Goal: Information Seeking & Learning: Check status

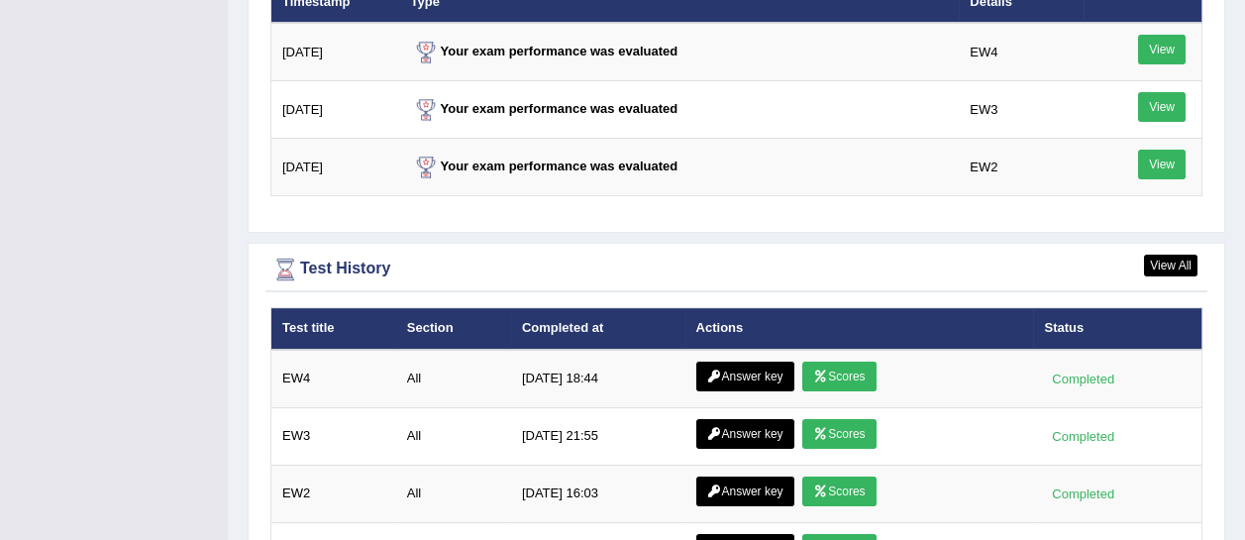
scroll to position [2636, 0]
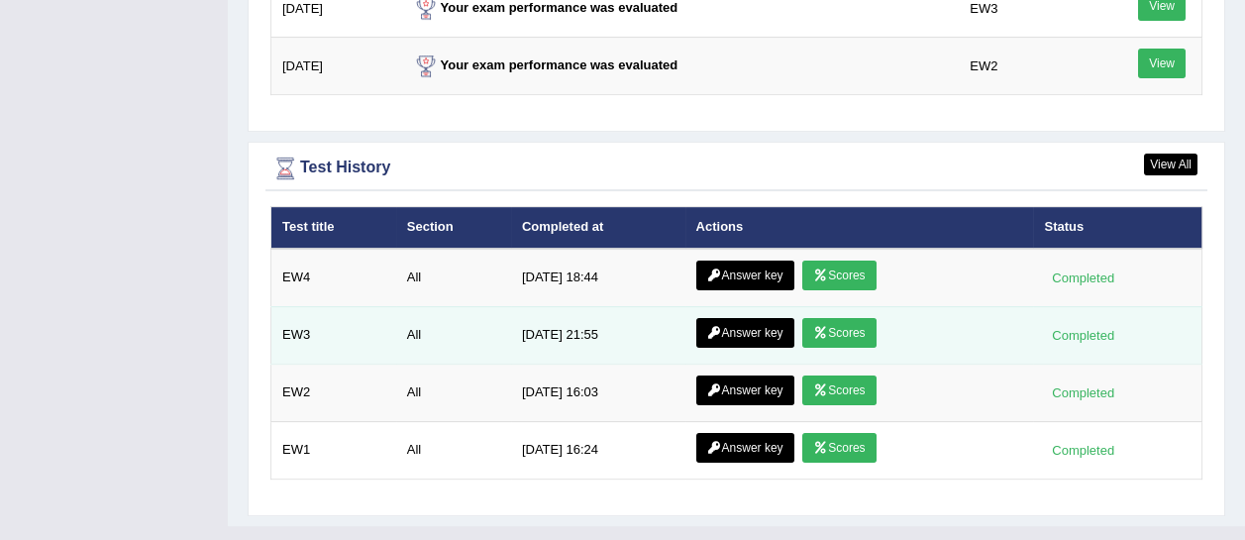
click at [730, 318] on link "Answer key" at bounding box center [745, 333] width 98 height 30
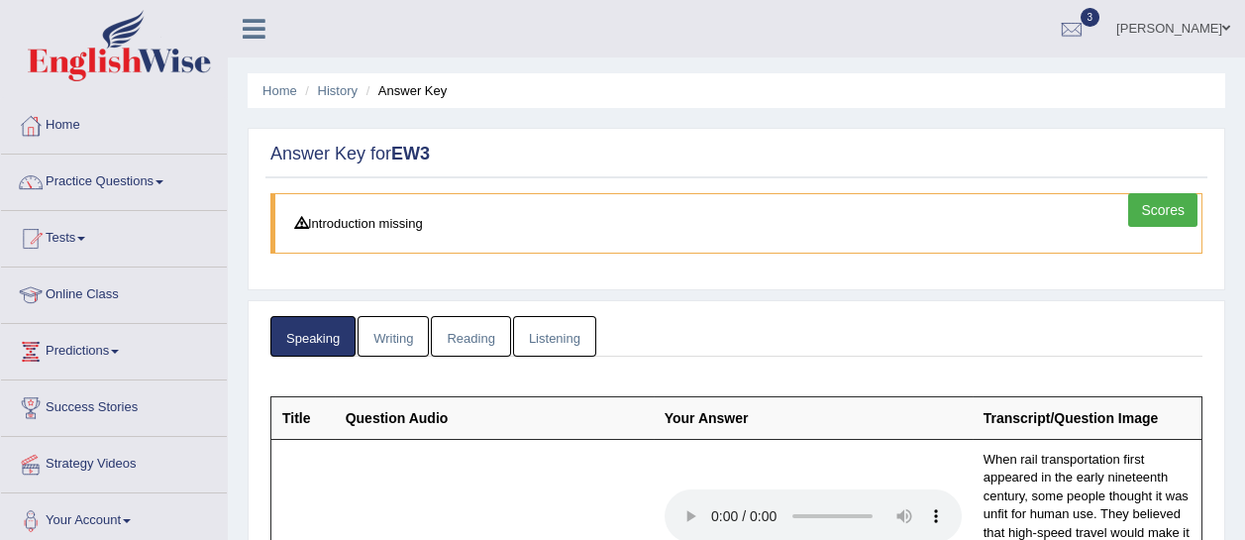
click at [406, 332] on link "Writing" at bounding box center [392, 336] width 71 height 41
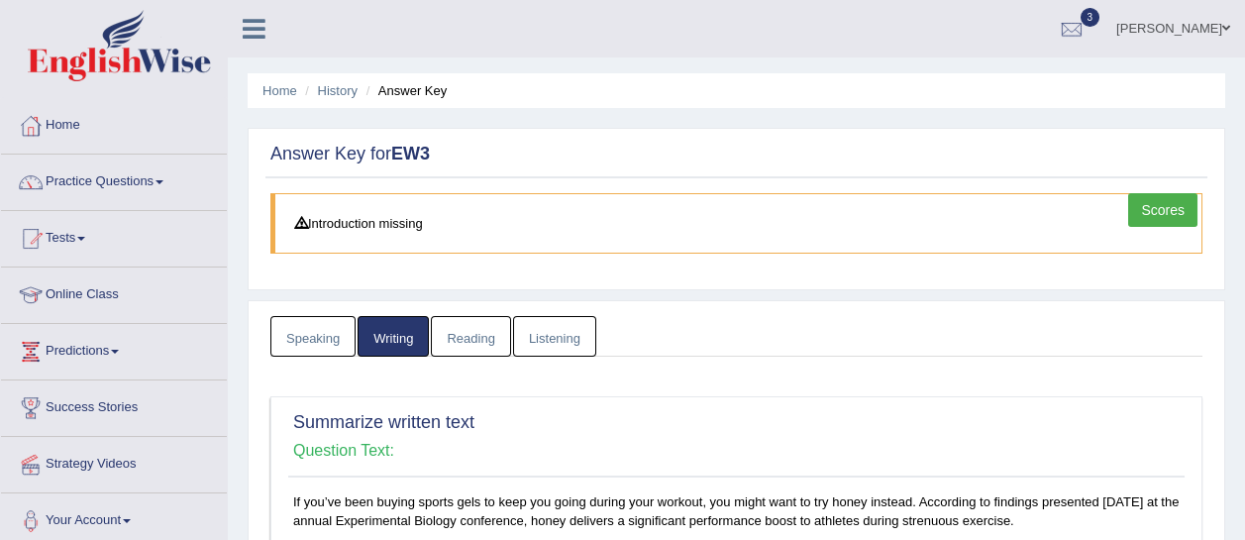
click at [484, 340] on link "Reading" at bounding box center [470, 336] width 79 height 41
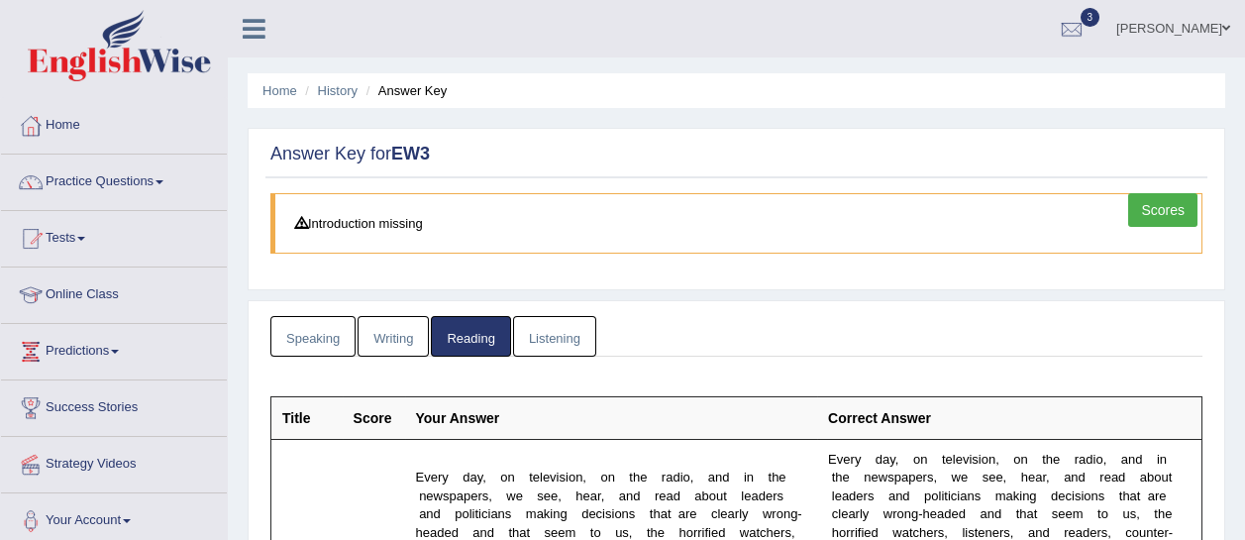
click at [549, 335] on link "Listening" at bounding box center [554, 336] width 83 height 41
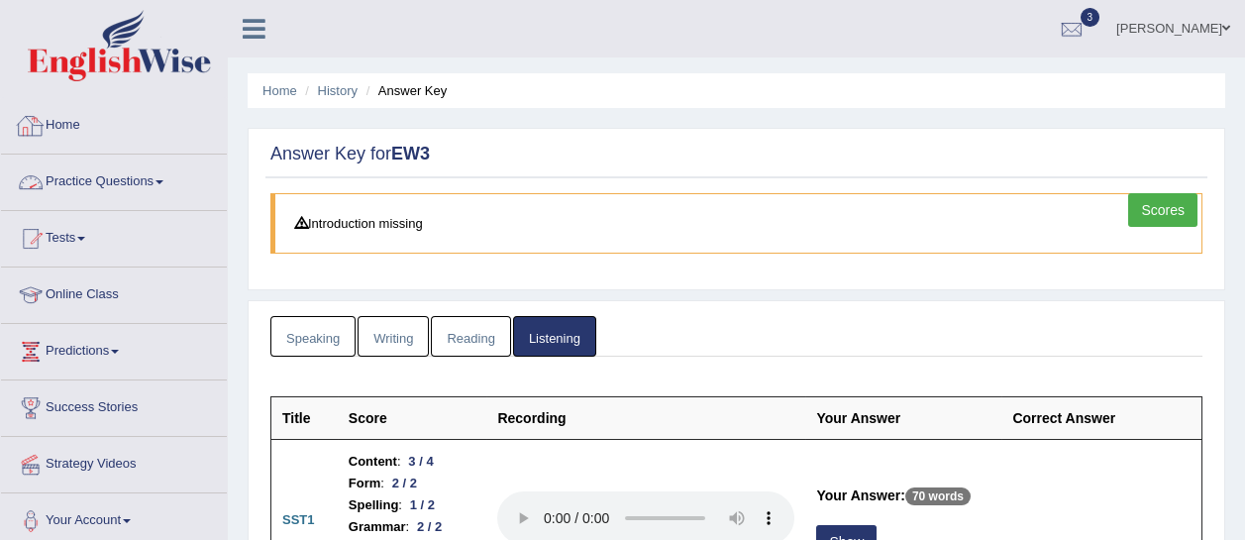
click at [160, 166] on link "Practice Questions" at bounding box center [114, 179] width 226 height 50
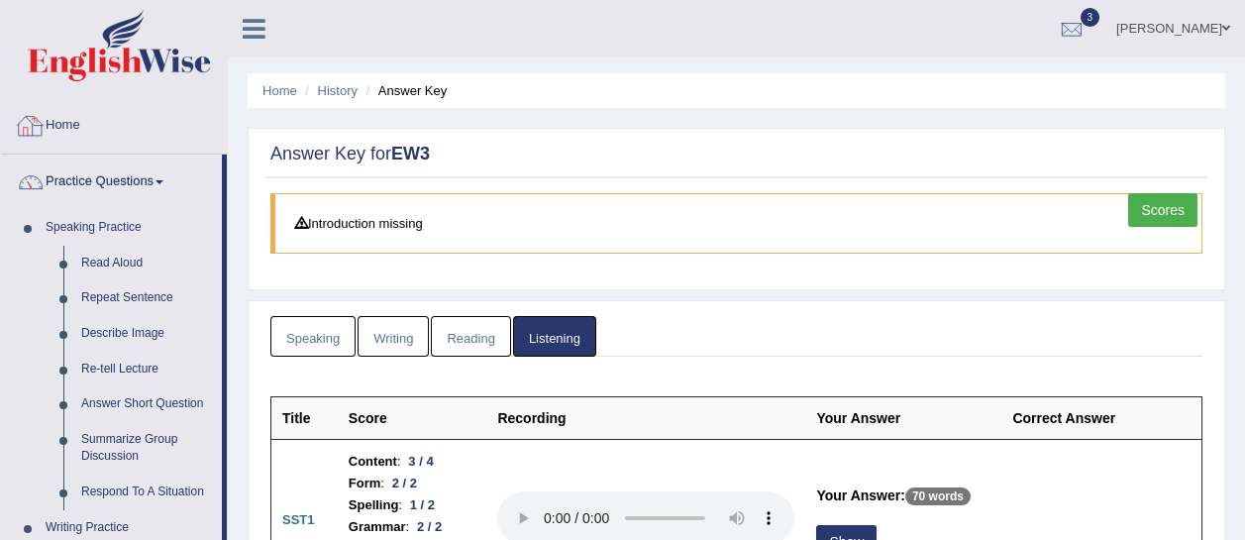
click at [111, 111] on link "Home" at bounding box center [114, 123] width 226 height 50
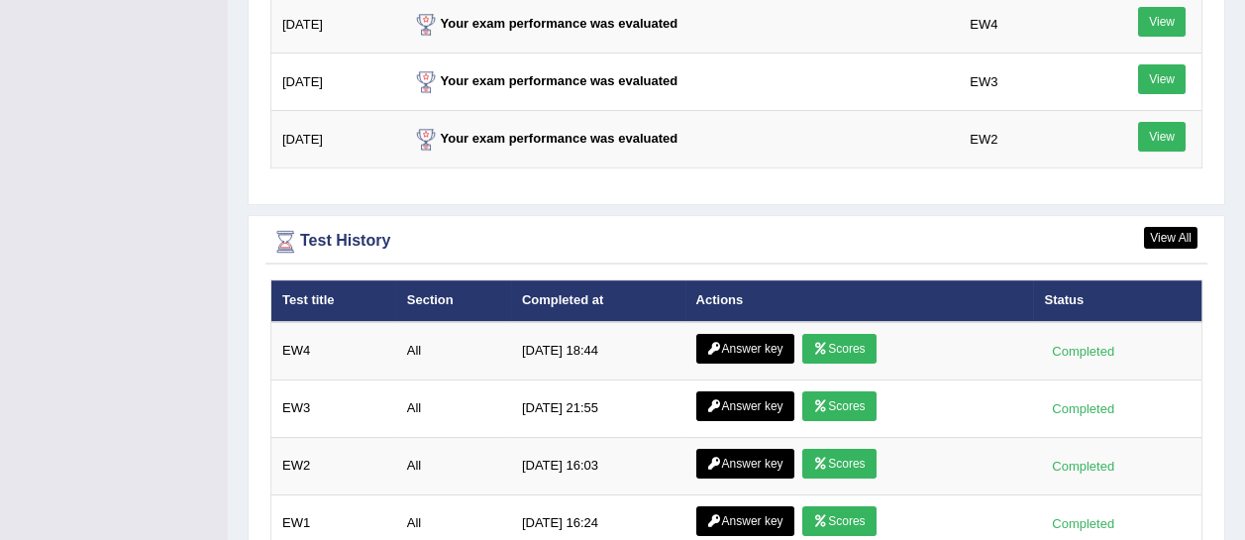
scroll to position [2636, 0]
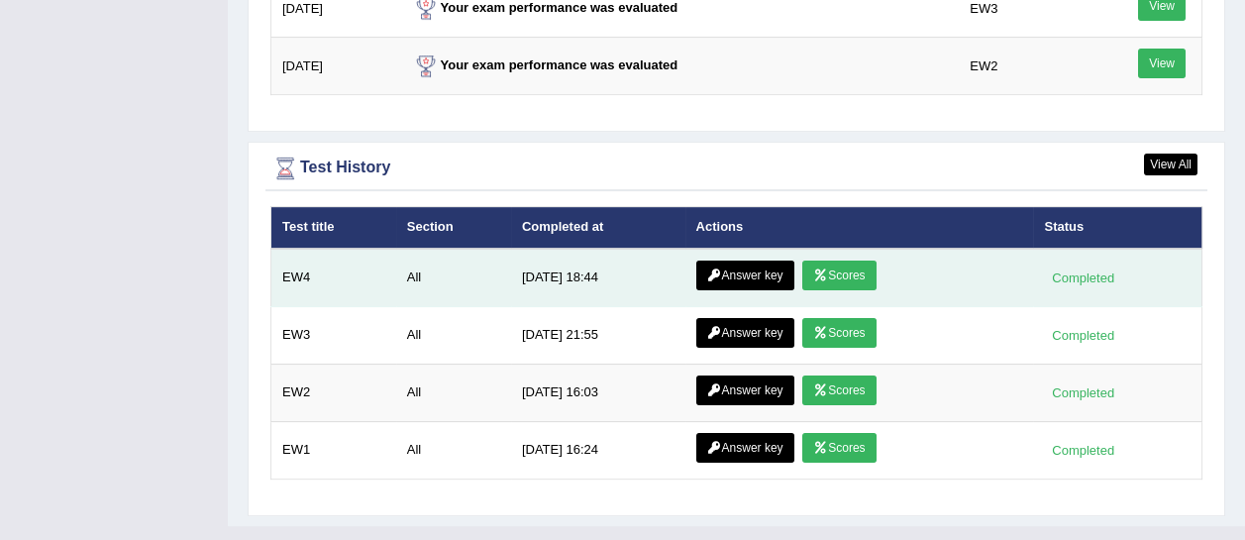
click at [747, 260] on link "Answer key" at bounding box center [745, 275] width 98 height 30
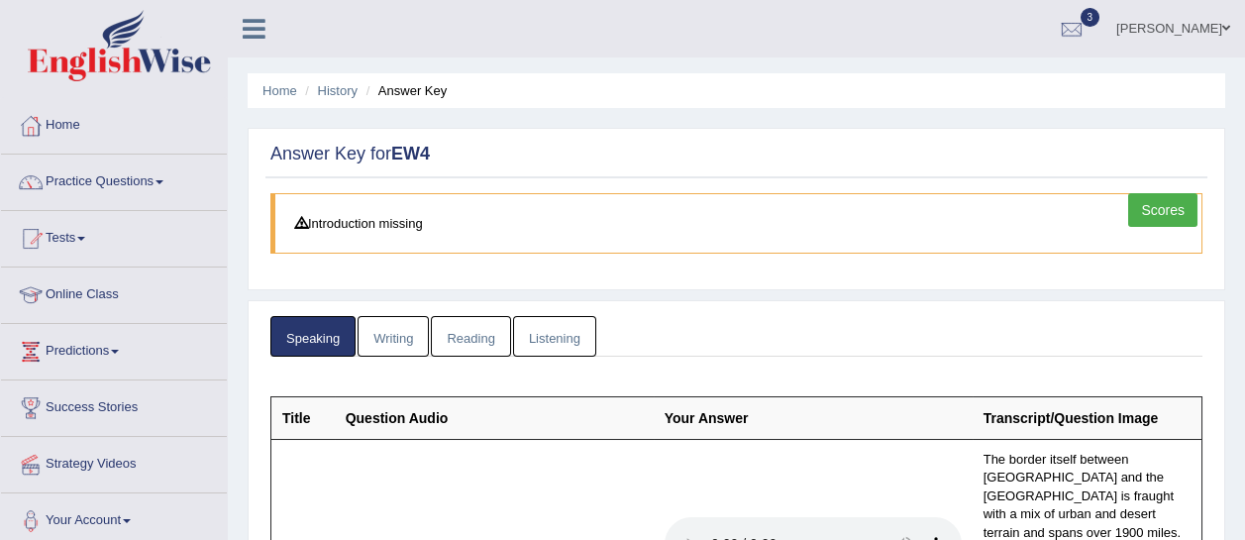
click at [385, 336] on link "Writing" at bounding box center [392, 336] width 71 height 41
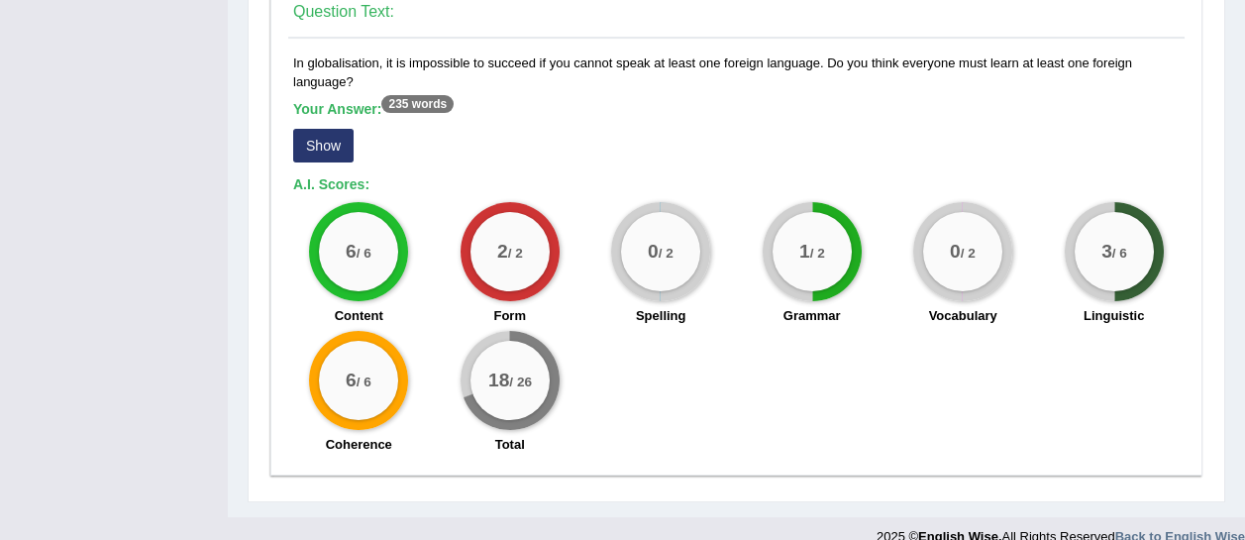
scroll to position [1807, 0]
click at [334, 129] on button "Show" at bounding box center [323, 146] width 60 height 34
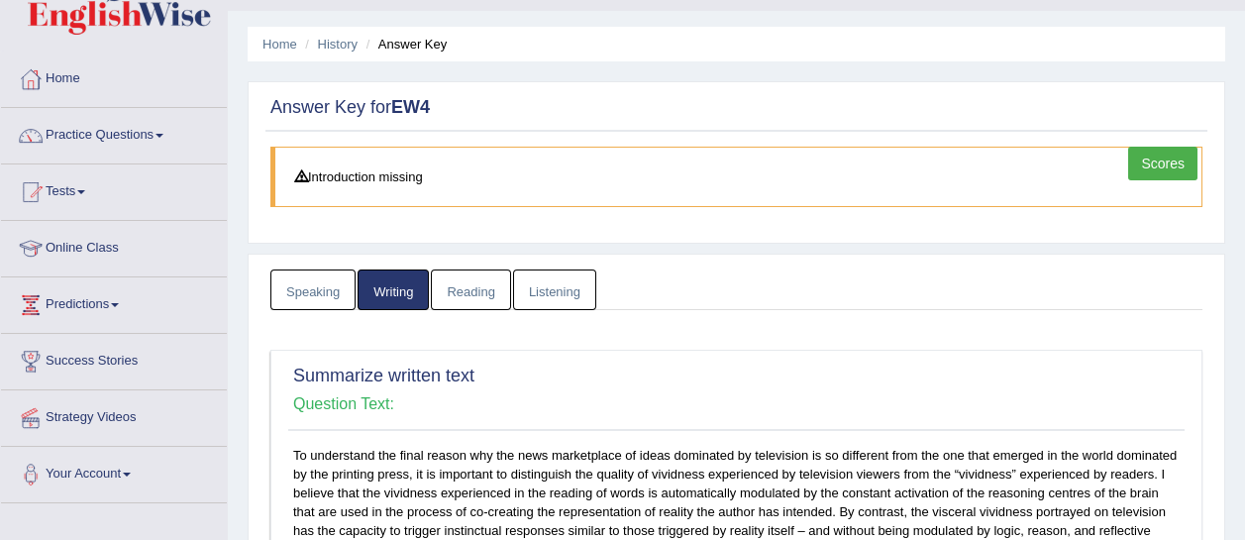
scroll to position [0, 0]
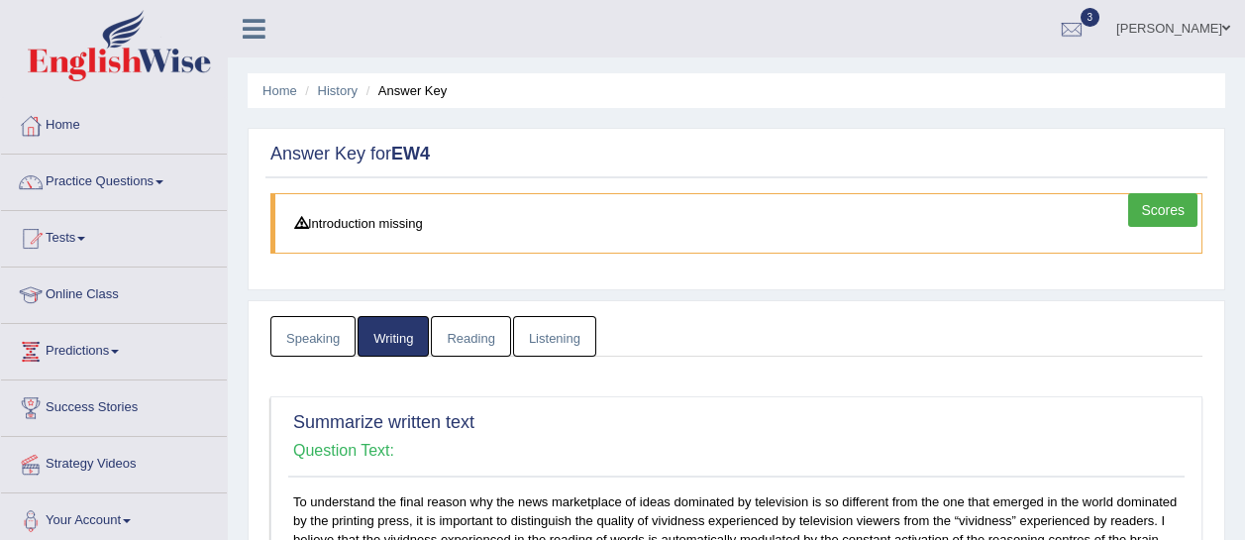
click at [472, 350] on link "Reading" at bounding box center [470, 336] width 79 height 41
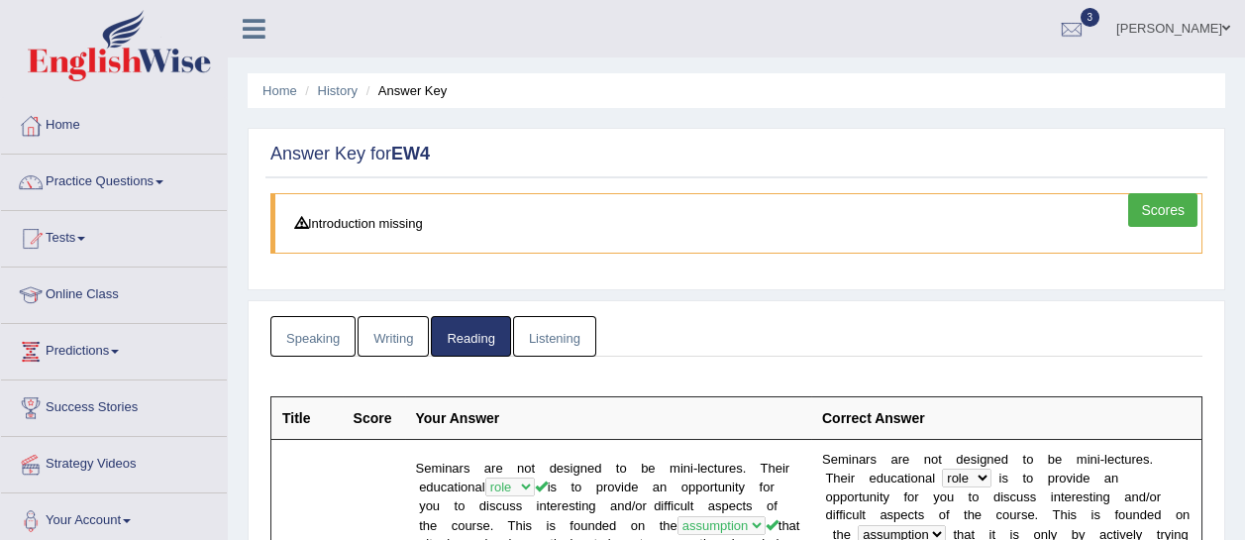
click at [544, 334] on link "Listening" at bounding box center [554, 336] width 83 height 41
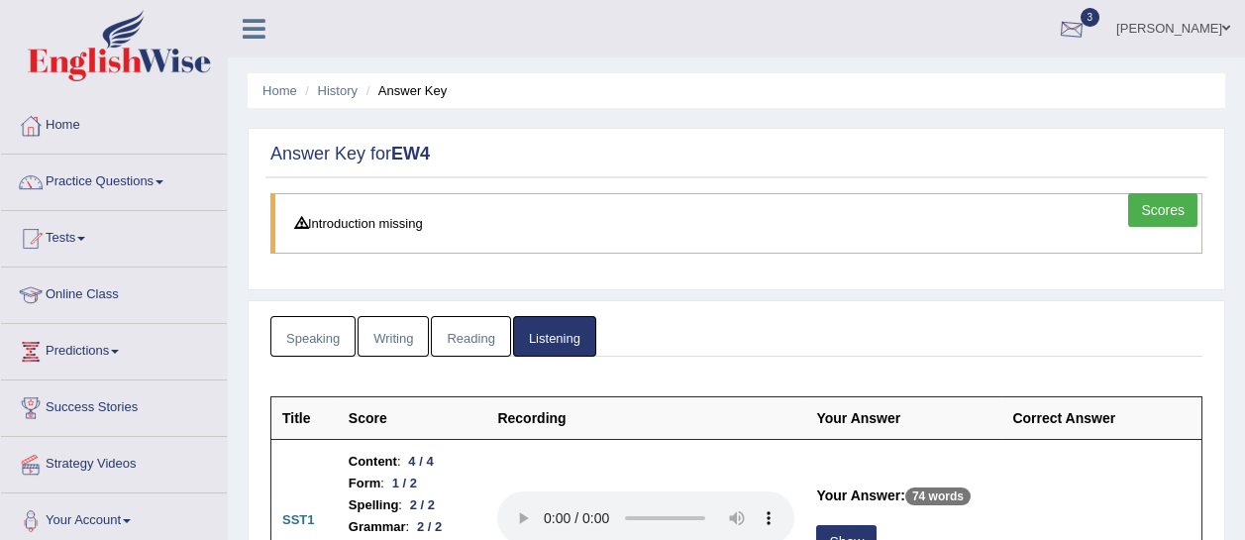
click at [1086, 25] on div at bounding box center [1072, 30] width 30 height 30
